Goal: Task Accomplishment & Management: Use online tool/utility

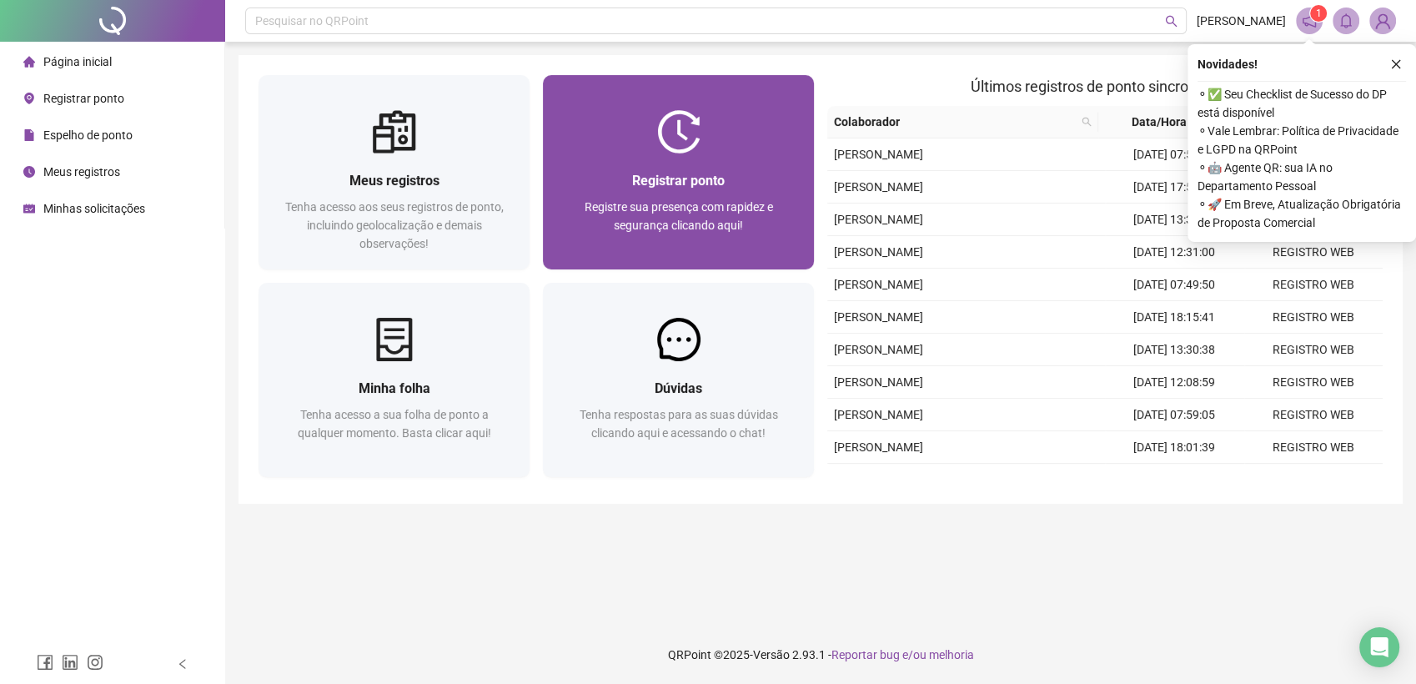
click at [577, 119] on div at bounding box center [678, 131] width 271 height 43
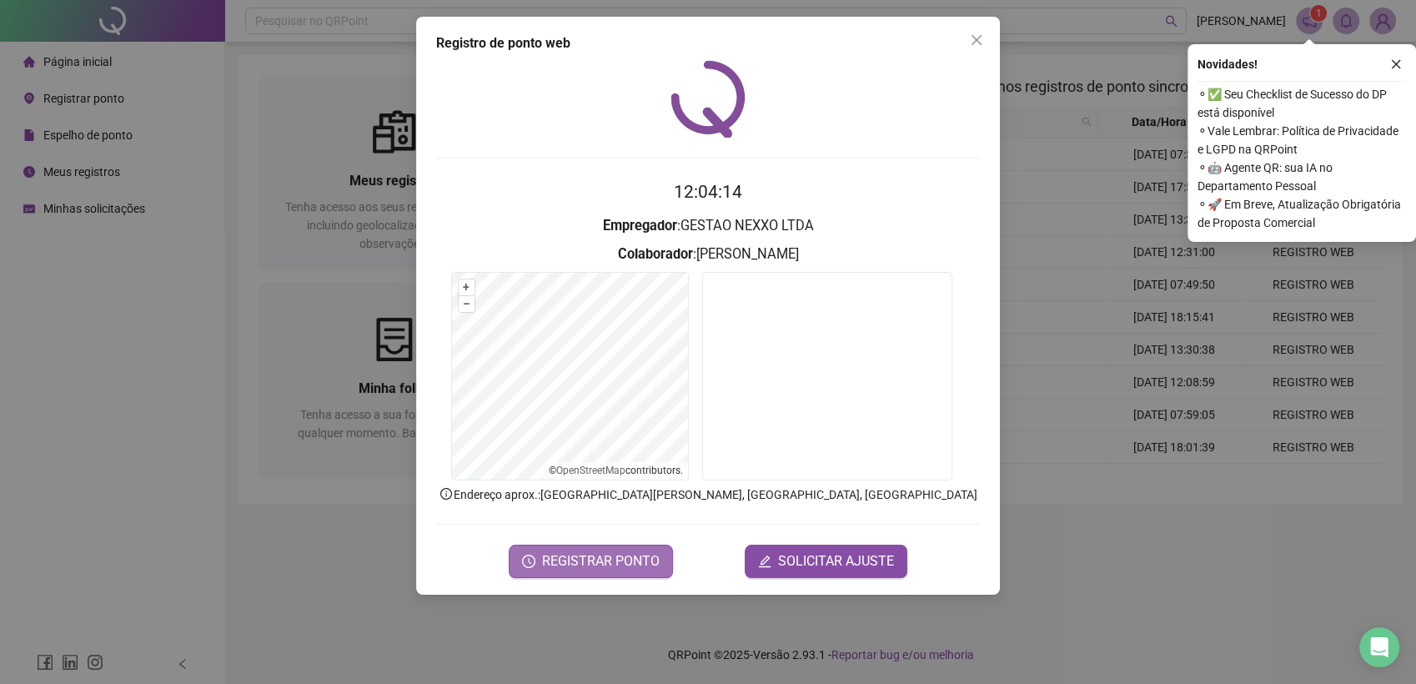
click at [609, 555] on span "REGISTRAR PONTO" at bounding box center [601, 561] width 118 height 20
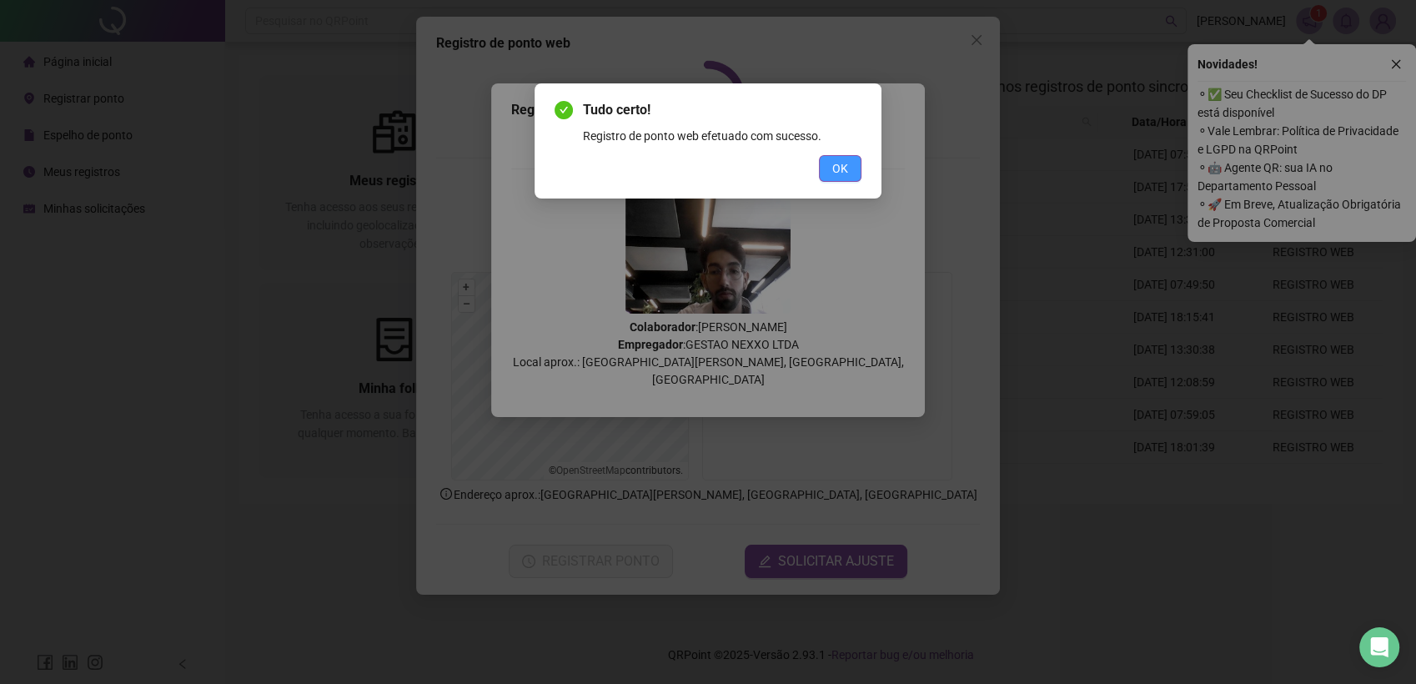
click at [827, 175] on button "OK" at bounding box center [840, 168] width 43 height 27
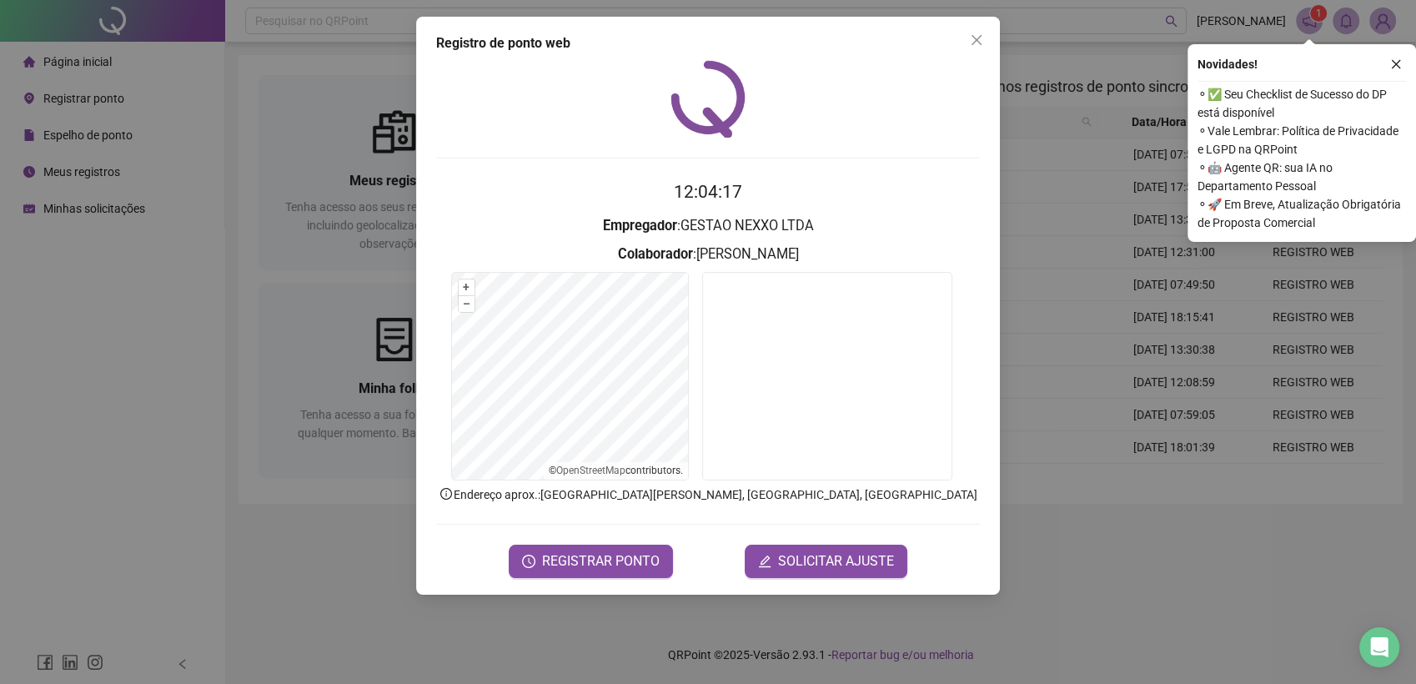
click at [990, 43] on div "Registro de ponto web 12:04:17 Empregador : GESTAO NEXXO LTDA Colaborador : [PE…" at bounding box center [708, 306] width 584 height 578
click at [974, 43] on icon "close" at bounding box center [976, 39] width 13 height 13
